Goal: Task Accomplishment & Management: Manage account settings

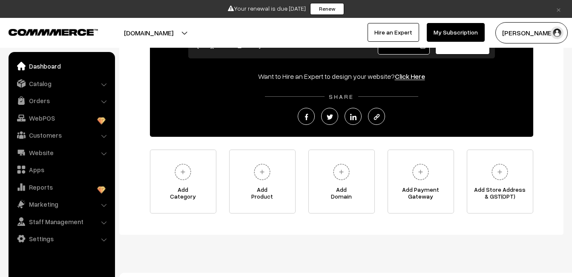
scroll to position [116, 0]
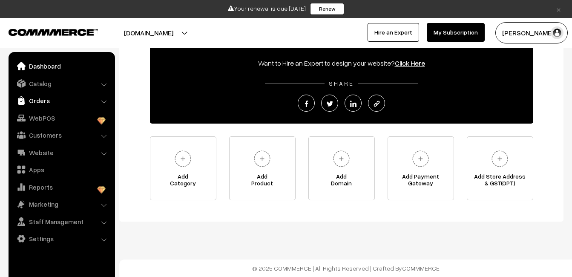
click at [37, 104] on link "Orders" at bounding box center [61, 100] width 101 height 15
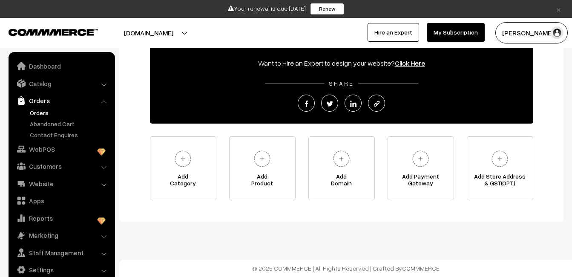
click at [42, 116] on link "Orders" at bounding box center [70, 112] width 84 height 9
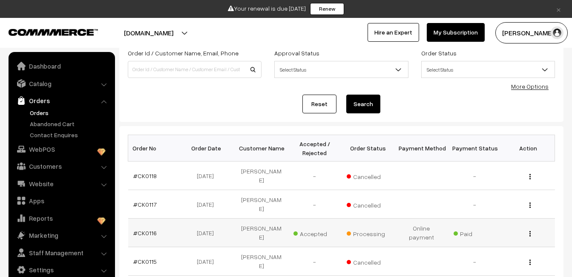
scroll to position [78, 0]
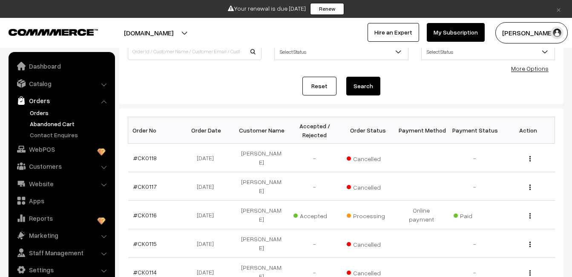
click at [47, 122] on link "Abandoned Cart" at bounding box center [70, 123] width 84 height 9
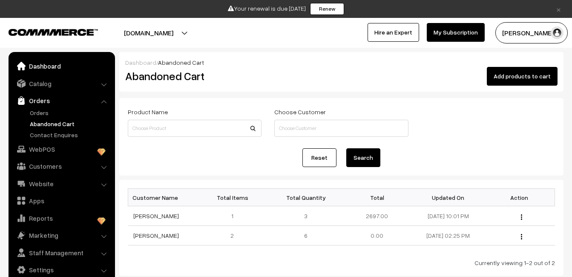
click at [41, 69] on link "Dashboard" at bounding box center [61, 65] width 101 height 15
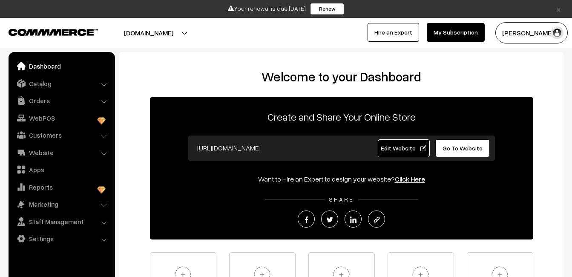
click at [457, 31] on link "My Subscription" at bounding box center [456, 32] width 58 height 19
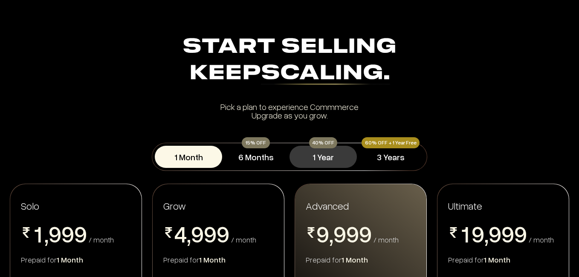
click at [325, 156] on button "1 Year" at bounding box center [322, 157] width 67 height 22
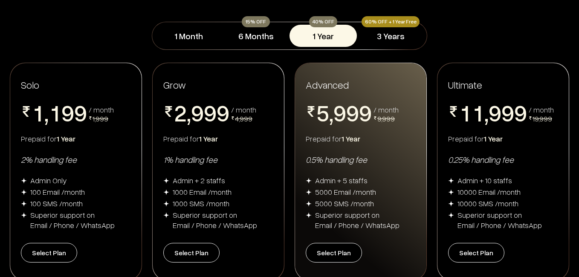
scroll to position [122, 0]
